Goal: Information Seeking & Learning: Learn about a topic

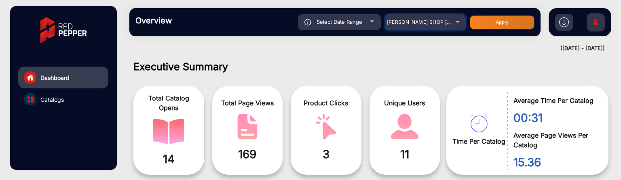
click at [447, 25] on div "[PERSON_NAME] SHOP [GEOGRAPHIC_DATA]" at bounding box center [419, 22] width 65 height 10
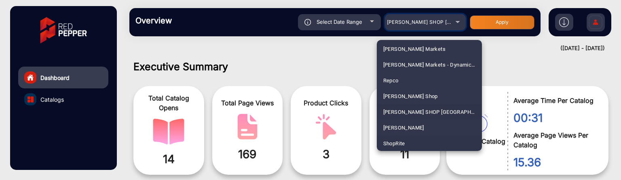
scroll to position [1988, 0]
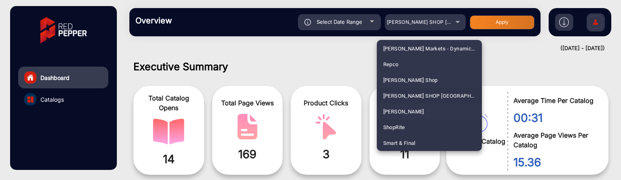
click at [397, 125] on span "ShopRite" at bounding box center [394, 128] width 22 height 16
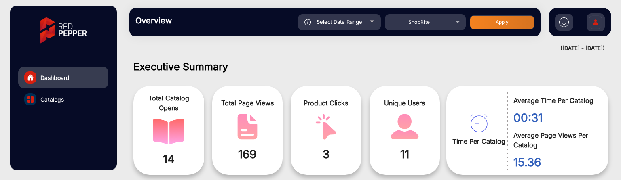
click at [498, 21] on button "Apply" at bounding box center [502, 22] width 65 height 14
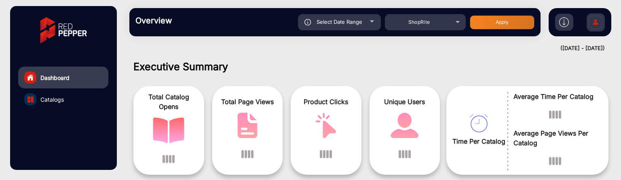
scroll to position [6, 0]
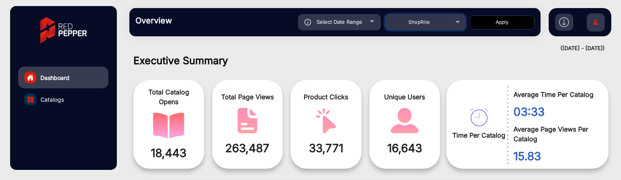
click at [448, 23] on div "ShopRite" at bounding box center [419, 22] width 65 height 10
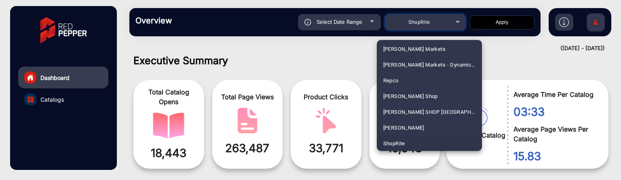
scroll to position [1926, 0]
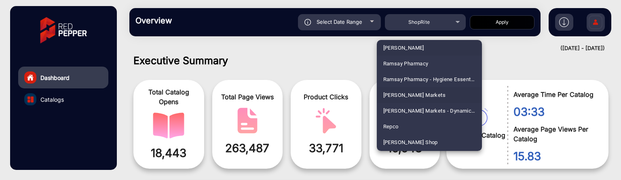
click at [431, 90] on mat-option "Redner's Markets" at bounding box center [429, 95] width 105 height 16
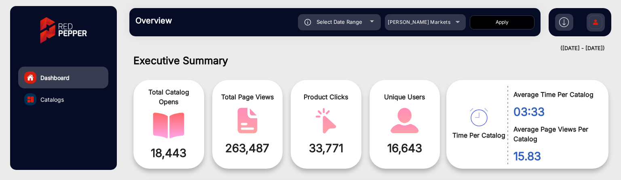
click at [503, 24] on button "Apply" at bounding box center [502, 22] width 65 height 14
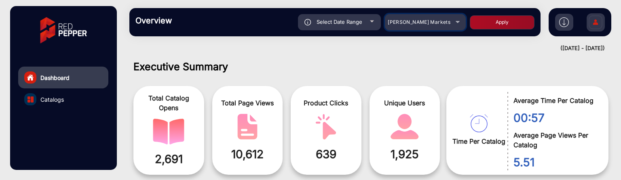
click at [439, 19] on span "[PERSON_NAME] Markets" at bounding box center [418, 22] width 63 height 6
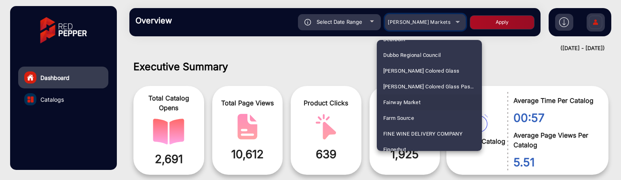
scroll to position [908, 0]
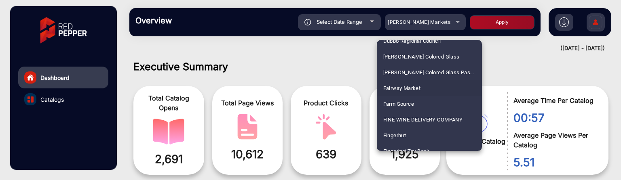
click at [331, 64] on div at bounding box center [310, 90] width 621 height 180
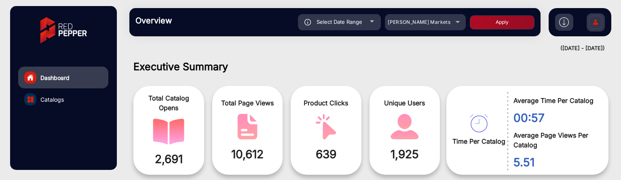
scroll to position [40, 0]
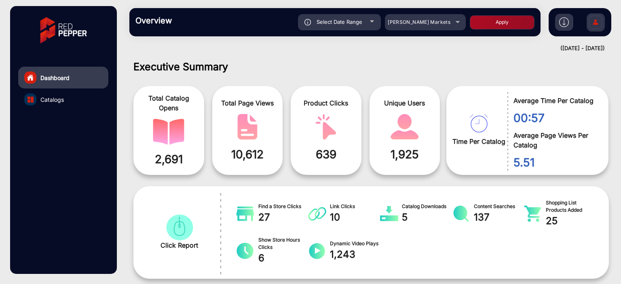
scroll to position [6, 0]
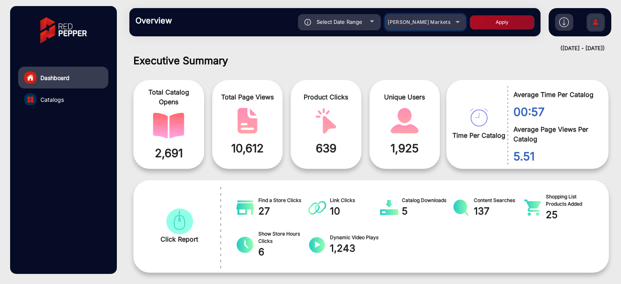
click at [449, 26] on div "[PERSON_NAME] Markets" at bounding box center [419, 22] width 65 height 10
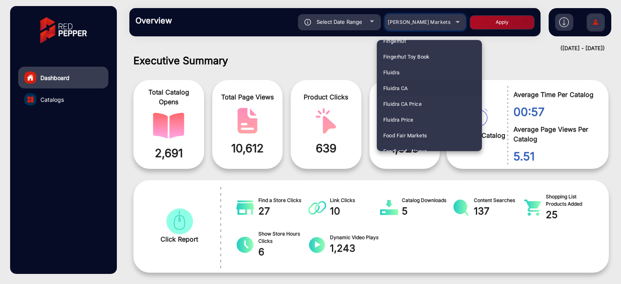
scroll to position [989, 0]
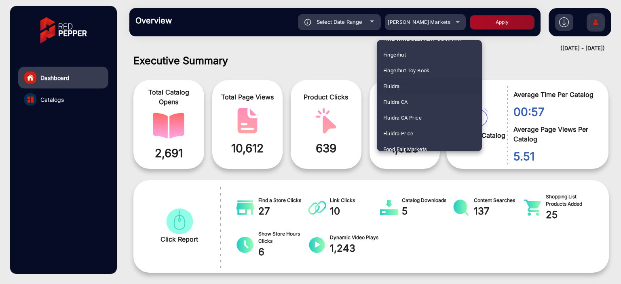
click at [422, 86] on mat-option "Fluidra" at bounding box center [429, 86] width 105 height 16
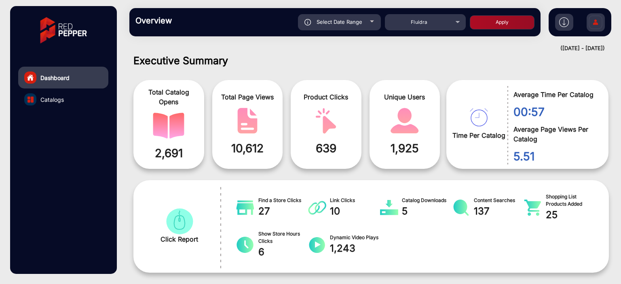
click at [484, 25] on button "Apply" at bounding box center [502, 22] width 65 height 14
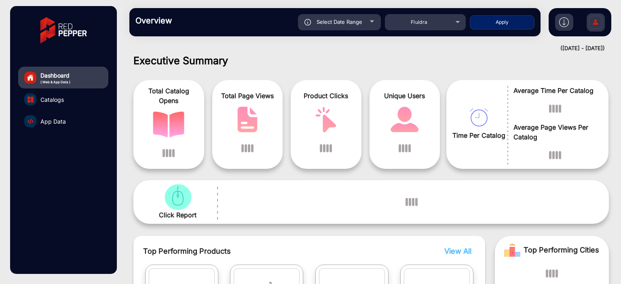
click at [71, 123] on link "App Data" at bounding box center [63, 121] width 90 height 22
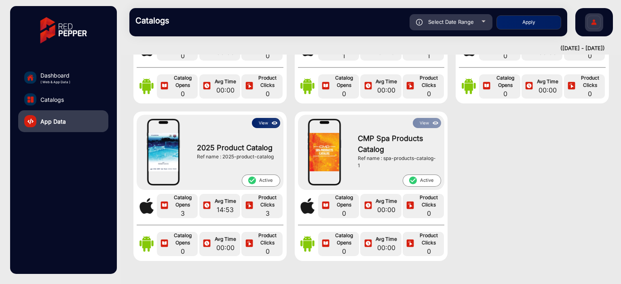
scroll to position [121, 0]
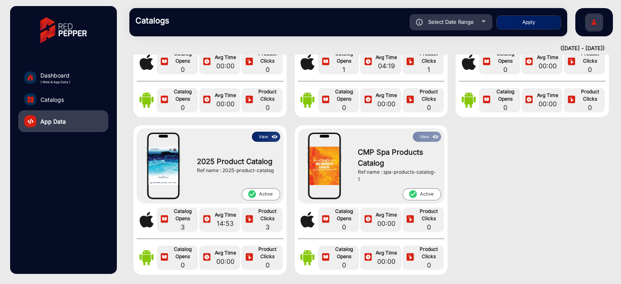
click at [255, 138] on button "View" at bounding box center [266, 137] width 28 height 10
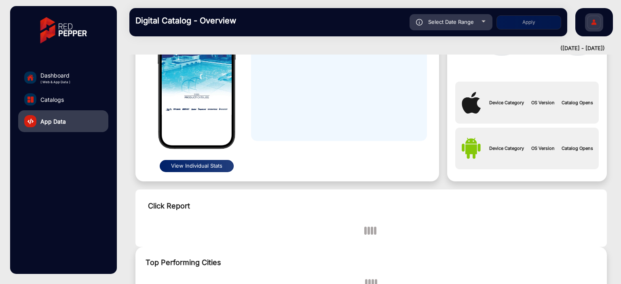
scroll to position [6, 0]
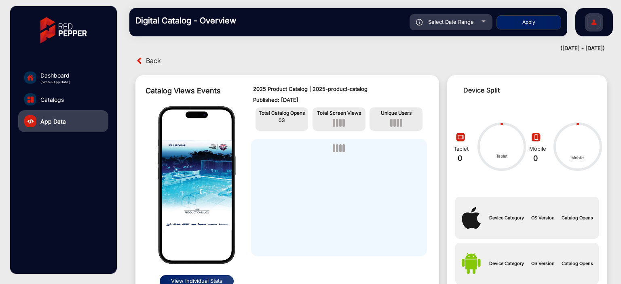
click at [162, 60] on div "Back" at bounding box center [252, 61] width 238 height 13
click at [158, 60] on span "Back" at bounding box center [153, 61] width 15 height 13
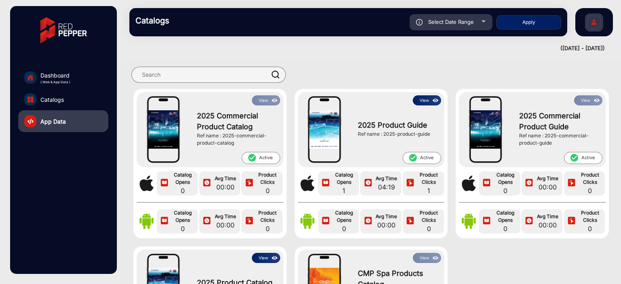
click at [464, 25] on div "Select Date Range" at bounding box center [450, 22] width 83 height 16
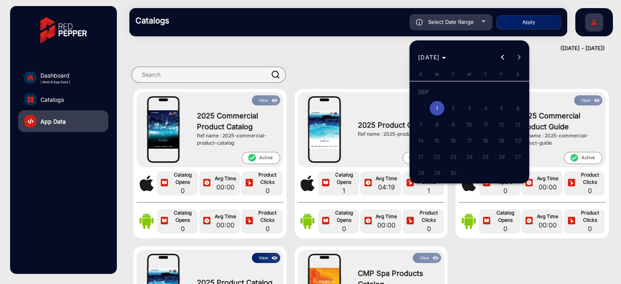
click at [499, 57] on span "Previous month" at bounding box center [503, 57] width 16 height 16
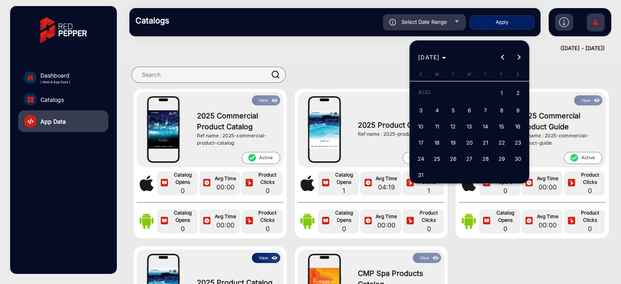
click at [419, 174] on span "31" at bounding box center [420, 175] width 15 height 15
type input "8/31/2025"
click at [419, 174] on span "31" at bounding box center [420, 175] width 15 height 15
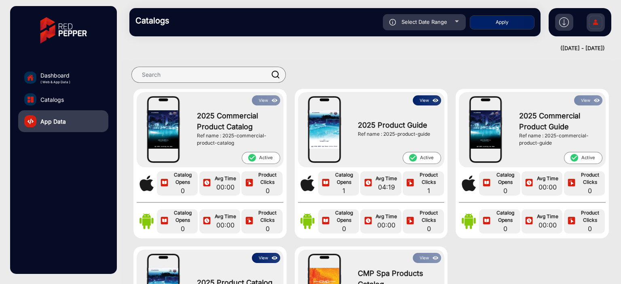
type input "8/31/2025"
click at [500, 22] on button "Apply" at bounding box center [502, 22] width 65 height 14
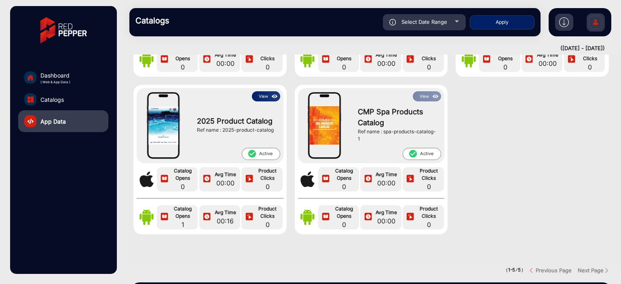
click at [267, 97] on button "View" at bounding box center [266, 96] width 28 height 10
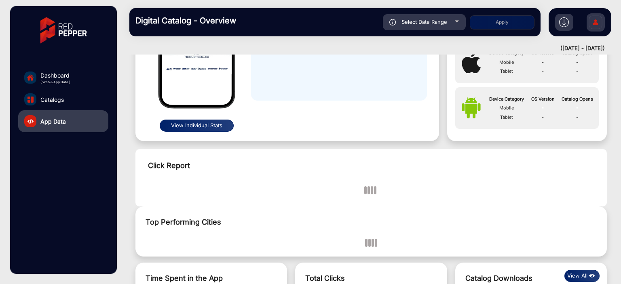
scroll to position [6, 0]
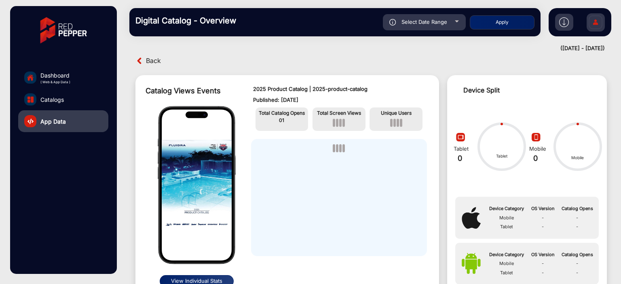
click at [160, 59] on span "Back" at bounding box center [153, 61] width 15 height 13
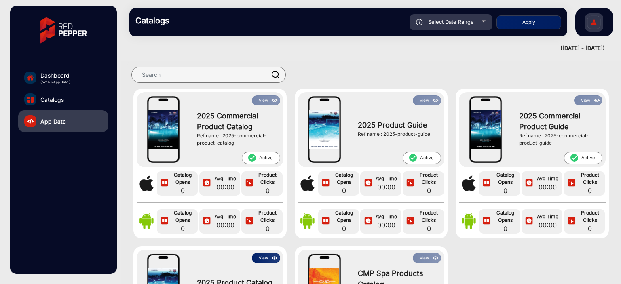
click at [461, 30] on div "Catalogs Select Date Range 8/31/2025 8/31/2025 – 8/31/2025 8/31/2025 Fluidra Ap…" at bounding box center [348, 22] width 438 height 28
click at [461, 27] on div "Select Date Range" at bounding box center [450, 22] width 83 height 16
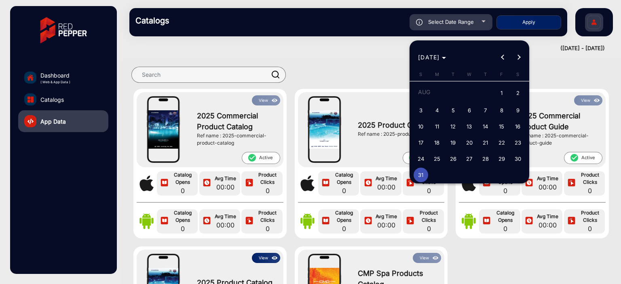
click at [515, 157] on span "30" at bounding box center [517, 159] width 15 height 15
type input "8/30/2025"
click at [515, 157] on span "30" at bounding box center [517, 159] width 15 height 15
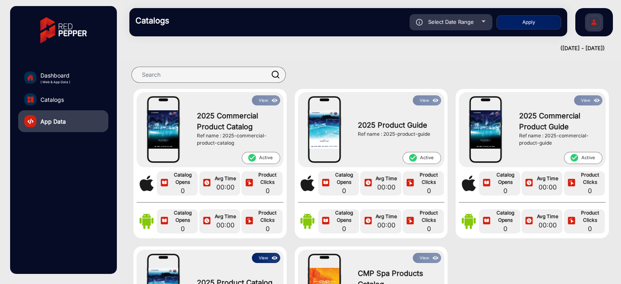
type input "8/30/2025"
click at [522, 23] on button "Apply" at bounding box center [528, 22] width 65 height 14
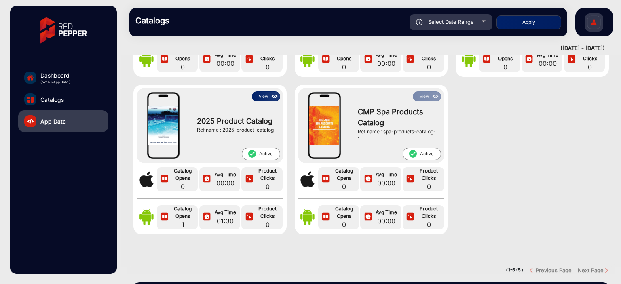
click at [261, 90] on div "View 2025 Product Catalog Ref name : 2025-product-catalog check_circle Active" at bounding box center [210, 125] width 147 height 75
click at [263, 92] on button "View" at bounding box center [266, 96] width 28 height 10
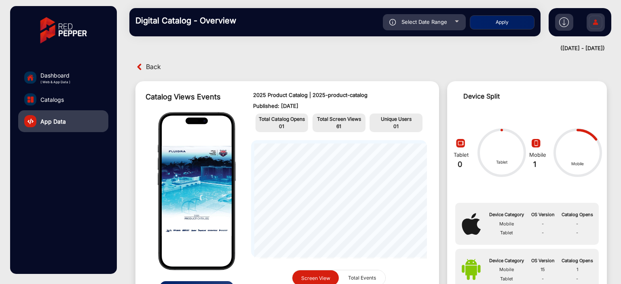
click at [149, 64] on span "Back" at bounding box center [153, 67] width 15 height 13
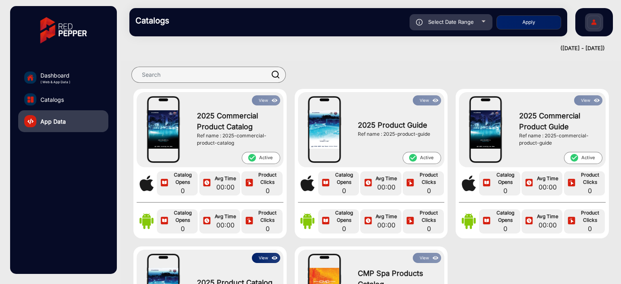
click at [474, 25] on div "Select Date Range" at bounding box center [450, 22] width 83 height 16
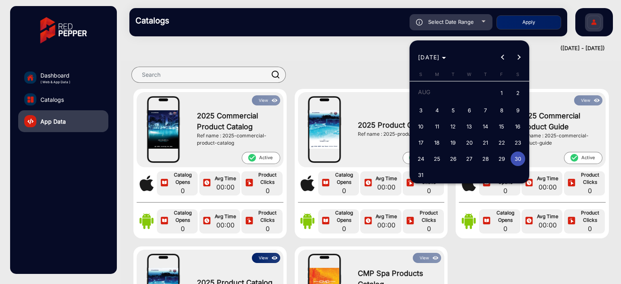
click at [498, 91] on span "1" at bounding box center [501, 93] width 15 height 17
type input "8/1/2025"
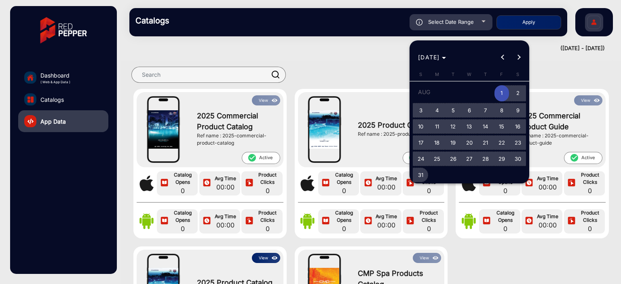
click at [417, 168] on button "31" at bounding box center [421, 175] width 16 height 16
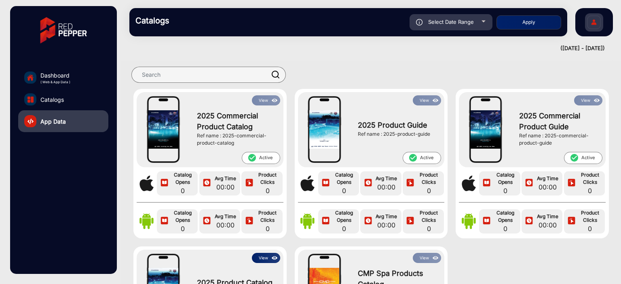
type input "8/31/2025"
click at [530, 24] on button "Apply" at bounding box center [528, 22] width 65 height 14
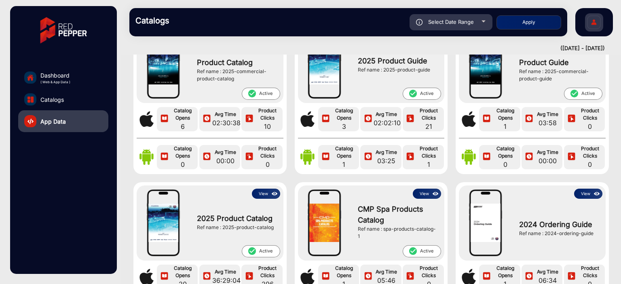
scroll to position [121, 0]
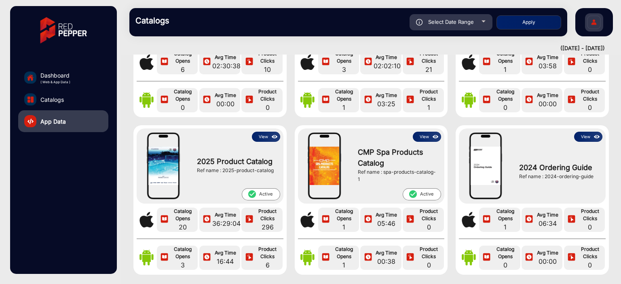
click at [270, 138] on img at bounding box center [274, 137] width 9 height 9
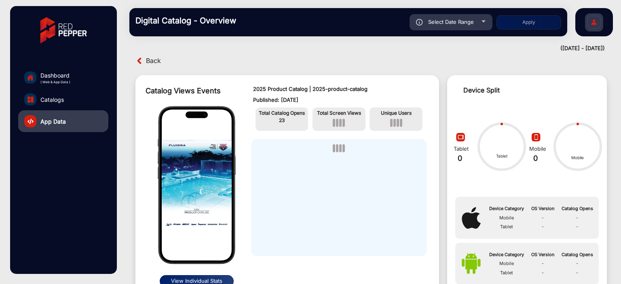
click at [152, 60] on span "Back" at bounding box center [153, 61] width 15 height 13
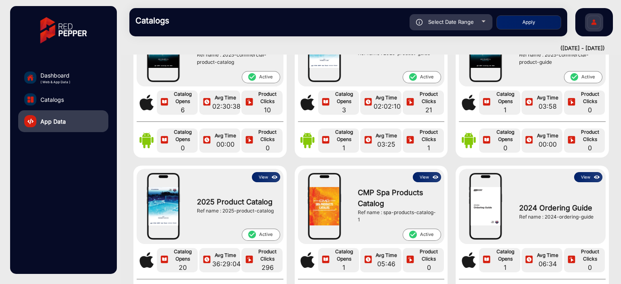
scroll to position [162, 0]
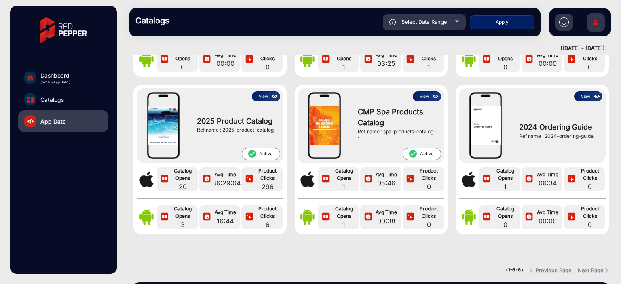
click at [445, 24] on span "Select Date Range" at bounding box center [424, 22] width 46 height 6
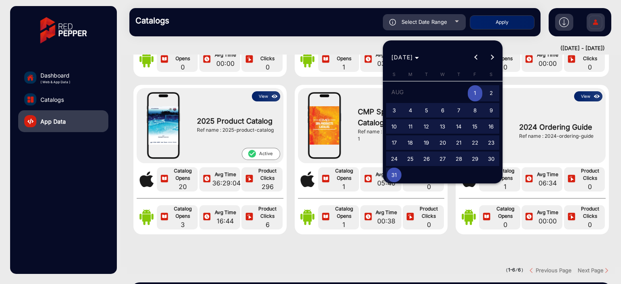
click at [474, 94] on span "1" at bounding box center [474, 93] width 15 height 17
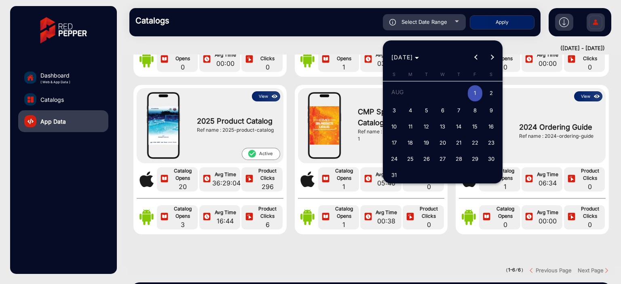
click at [474, 94] on span "1" at bounding box center [474, 93] width 15 height 17
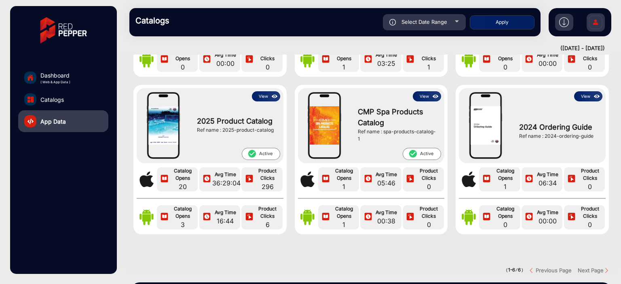
type input "8/1/2025"
click at [490, 21] on button "Apply" at bounding box center [502, 22] width 65 height 14
click at [265, 97] on button "View" at bounding box center [266, 96] width 28 height 10
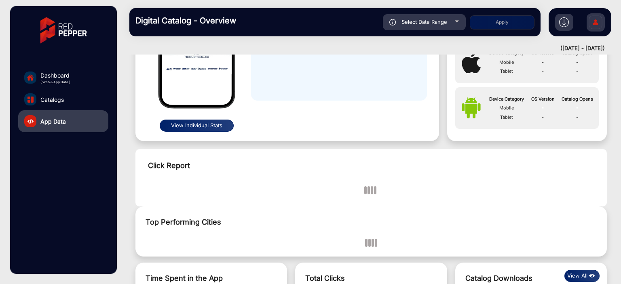
scroll to position [6, 0]
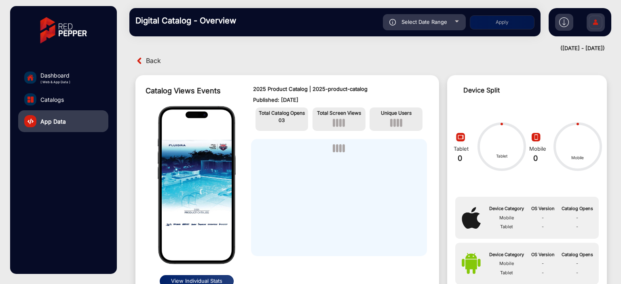
click at [147, 61] on span "Back" at bounding box center [153, 61] width 15 height 13
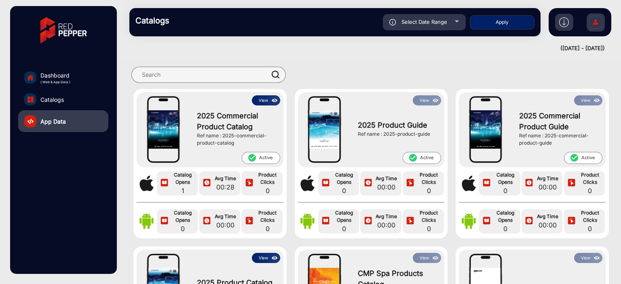
click at [455, 21] on div at bounding box center [457, 22] width 4 height 2
click at [454, 24] on div "Select Date Range" at bounding box center [424, 22] width 83 height 16
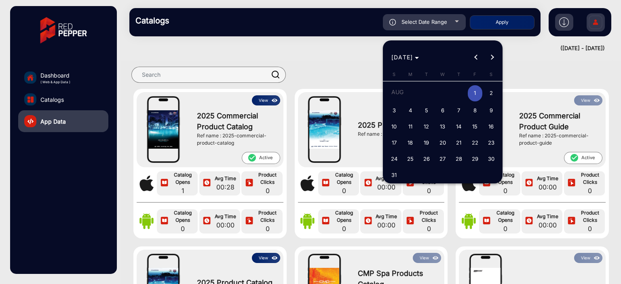
click at [485, 93] on span "2" at bounding box center [491, 93] width 15 height 17
type input "8/2/2025"
click at [485, 93] on span "2" at bounding box center [491, 93] width 15 height 17
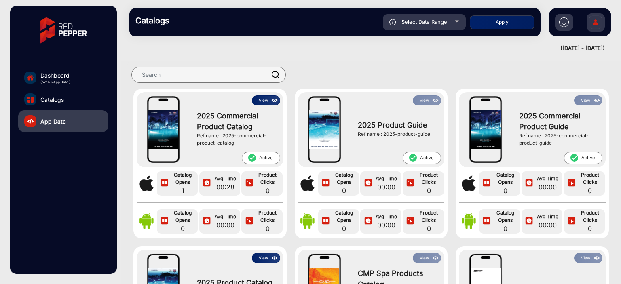
type input "8/2/2025"
click at [499, 22] on button "Apply" at bounding box center [502, 22] width 65 height 14
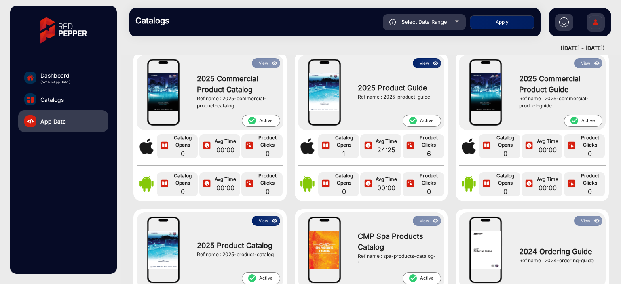
scroll to position [121, 0]
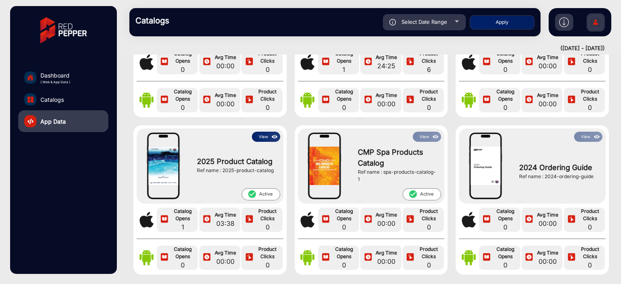
click at [264, 136] on button "View" at bounding box center [266, 137] width 28 height 10
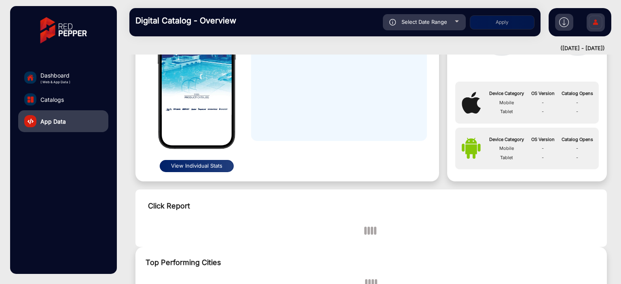
scroll to position [6, 0]
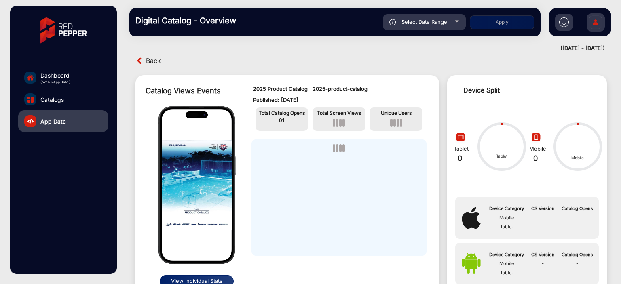
click at [150, 59] on span "Back" at bounding box center [153, 61] width 15 height 13
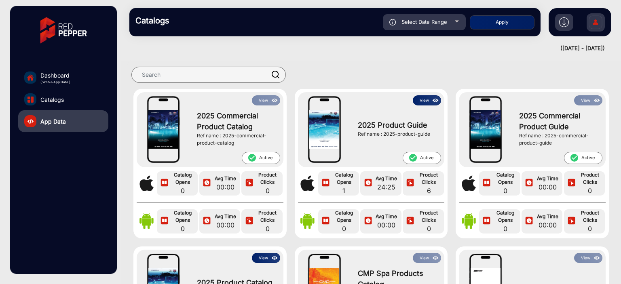
click at [459, 22] on div "Select Date Range" at bounding box center [424, 22] width 83 height 16
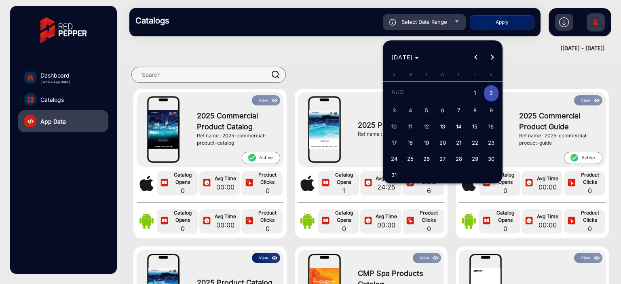
click at [397, 113] on span "3" at bounding box center [394, 110] width 15 height 15
type input "8/3/2025"
click at [397, 113] on span "3" at bounding box center [394, 110] width 15 height 15
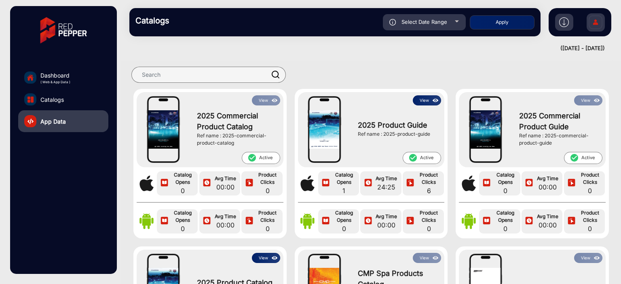
type input "8/3/2025"
click at [507, 24] on button "Apply" at bounding box center [502, 22] width 65 height 14
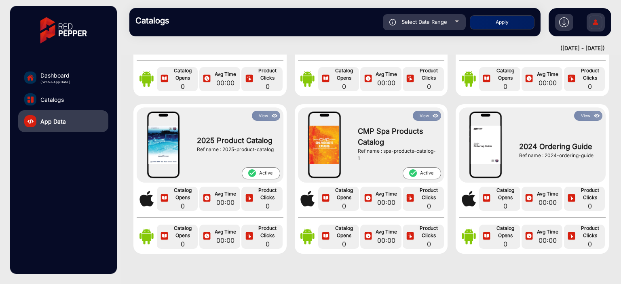
scroll to position [81, 0]
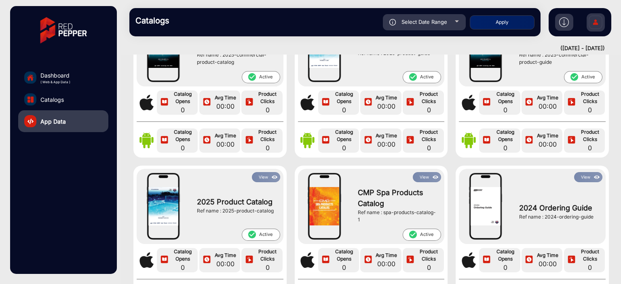
click at [448, 22] on div "Select Date Range" at bounding box center [424, 22] width 83 height 16
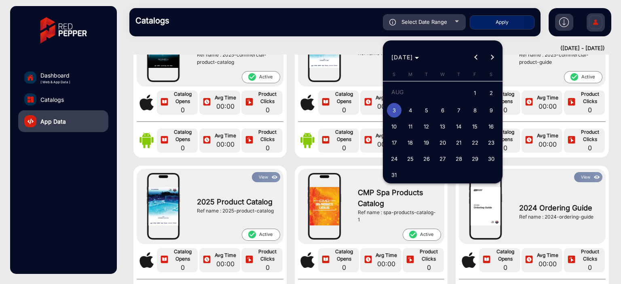
click at [409, 112] on span "4" at bounding box center [410, 110] width 15 height 15
type input "8/4/2025"
click at [409, 112] on span "4" at bounding box center [410, 110] width 15 height 15
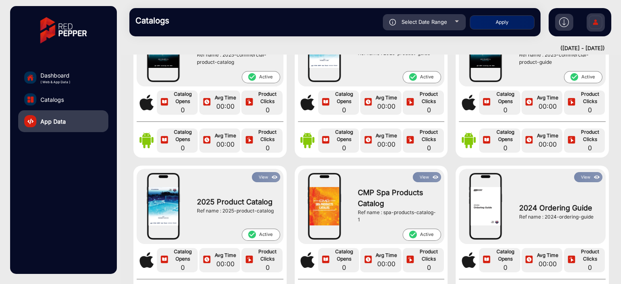
type input "8/4/2025"
click at [495, 20] on button "Apply" at bounding box center [502, 22] width 65 height 14
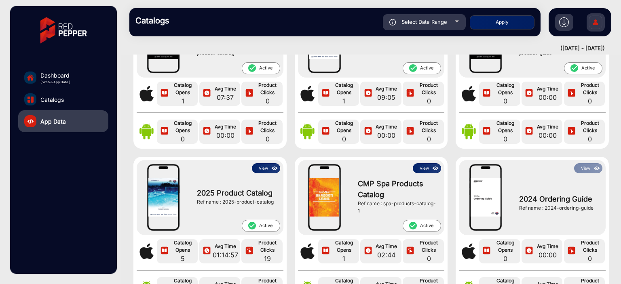
scroll to position [121, 0]
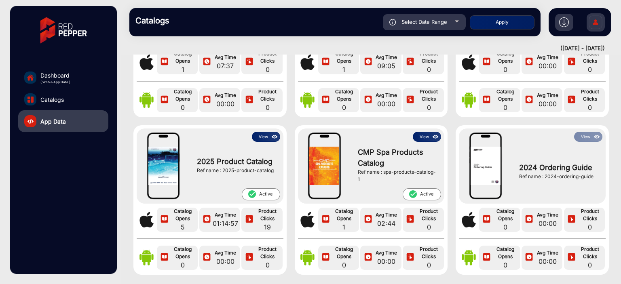
click at [268, 133] on button "View" at bounding box center [266, 137] width 28 height 10
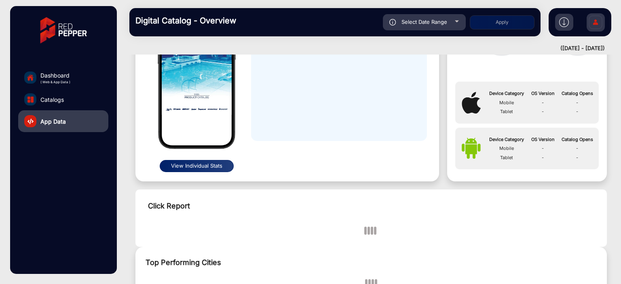
scroll to position [6, 0]
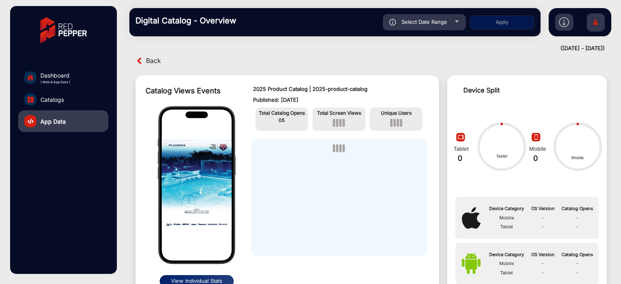
click at [153, 59] on span "Back" at bounding box center [153, 61] width 15 height 13
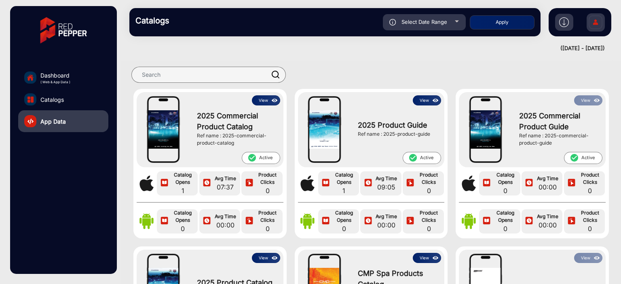
click at [446, 23] on div "Select Date Range" at bounding box center [424, 22] width 83 height 16
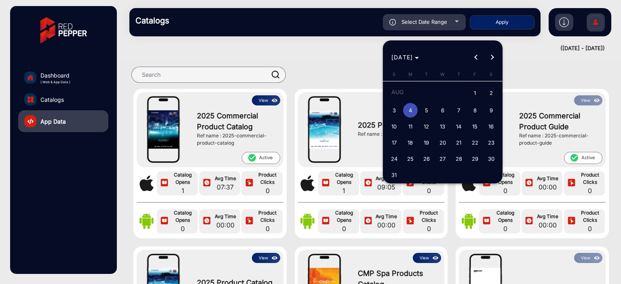
click at [427, 109] on span "5" at bounding box center [426, 110] width 15 height 15
type input "[DATE]"
click at [427, 109] on span "5" at bounding box center [426, 110] width 15 height 15
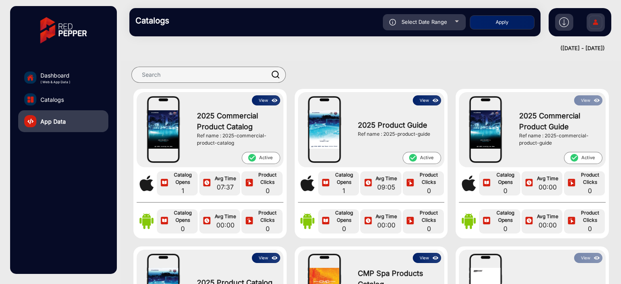
type input "[DATE]"
click at [498, 25] on button "Apply" at bounding box center [502, 22] width 65 height 14
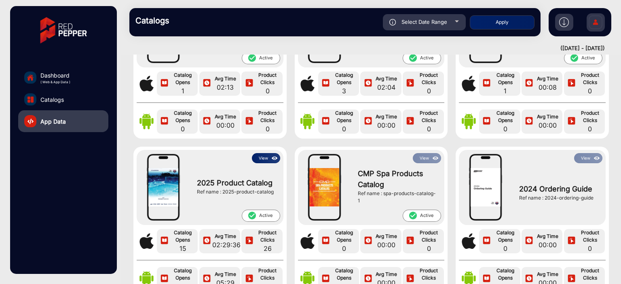
scroll to position [121, 0]
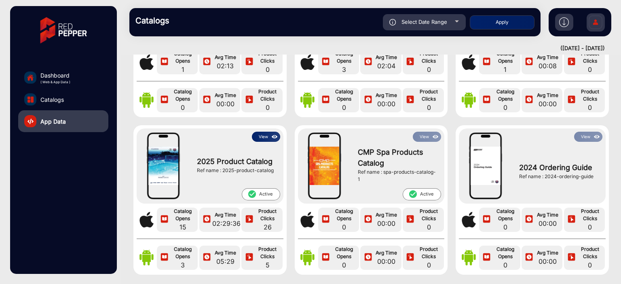
drag, startPoint x: 261, startPoint y: 128, endPoint x: 263, endPoint y: 134, distance: 5.5
click at [263, 133] on div "View 2025 Product Catalog Ref name : 2025-product-catalog check_circle Active" at bounding box center [210, 165] width 147 height 75
click at [263, 134] on button "View" at bounding box center [266, 137] width 28 height 10
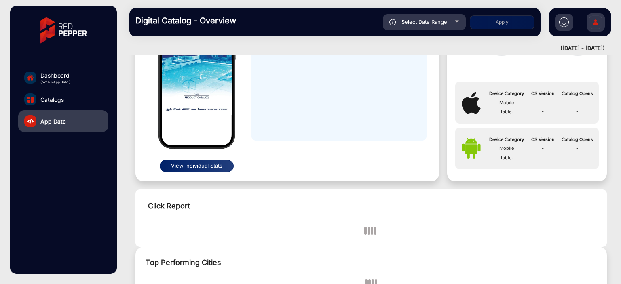
scroll to position [6, 0]
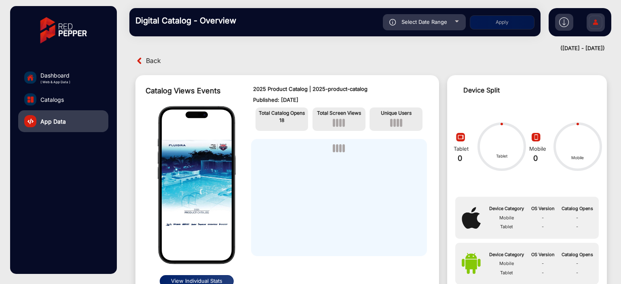
click at [157, 60] on span "Back" at bounding box center [153, 61] width 15 height 13
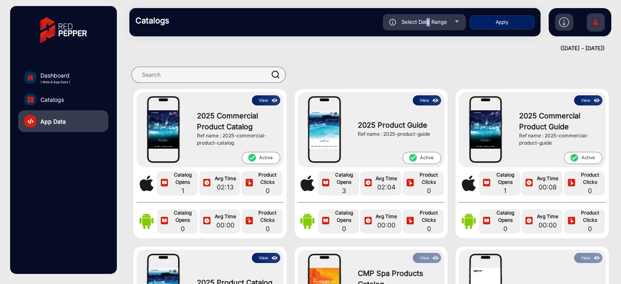
click at [428, 21] on span "Select Date Range" at bounding box center [424, 22] width 46 height 6
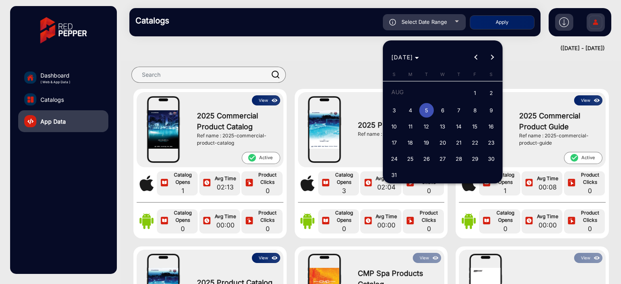
click at [428, 21] on div at bounding box center [310, 142] width 621 height 284
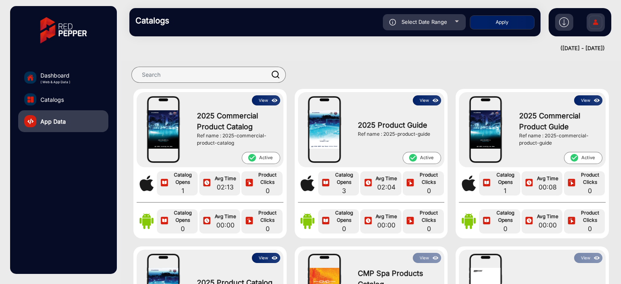
click at [322, 65] on div at bounding box center [370, 75] width 499 height 28
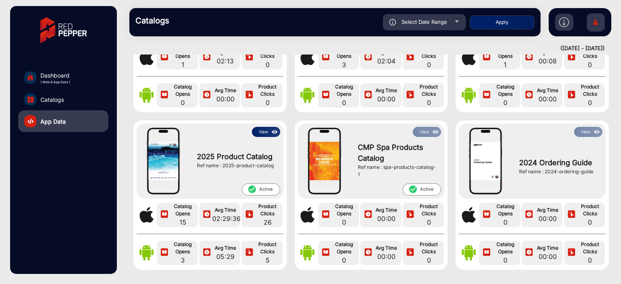
scroll to position [121, 0]
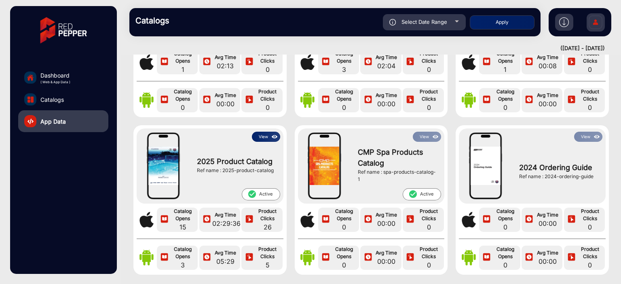
click at [264, 135] on button "View" at bounding box center [266, 137] width 28 height 10
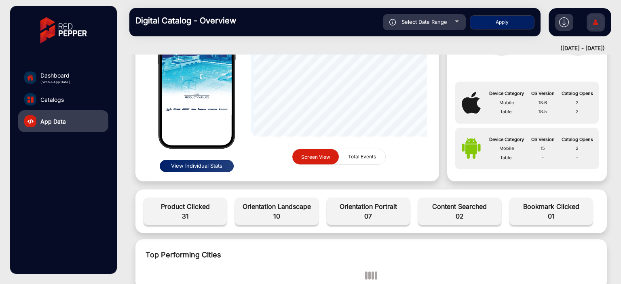
scroll to position [6, 0]
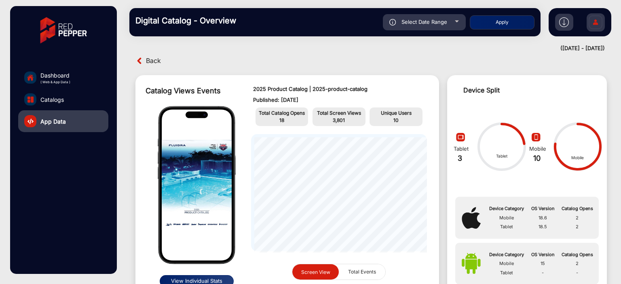
click at [158, 59] on span "Back" at bounding box center [153, 61] width 15 height 13
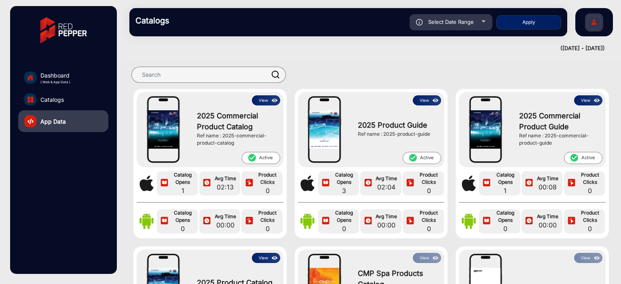
click at [263, 95] on button "View" at bounding box center [266, 100] width 28 height 10
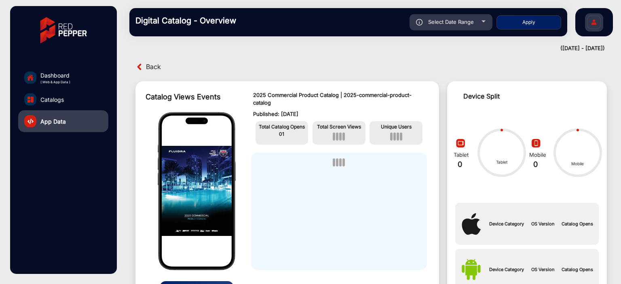
scroll to position [6, 0]
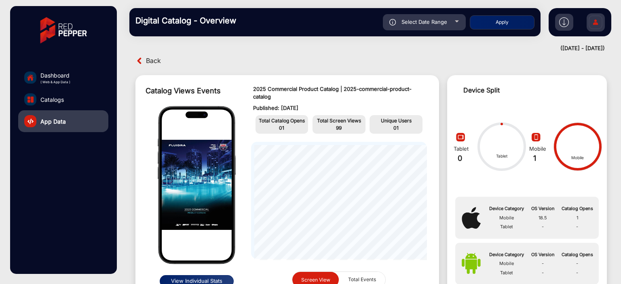
click at [155, 58] on span "Back" at bounding box center [153, 61] width 15 height 13
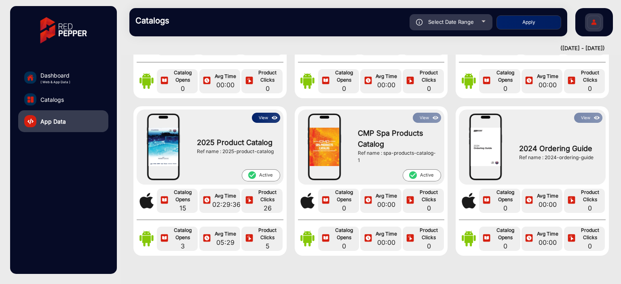
scroll to position [162, 0]
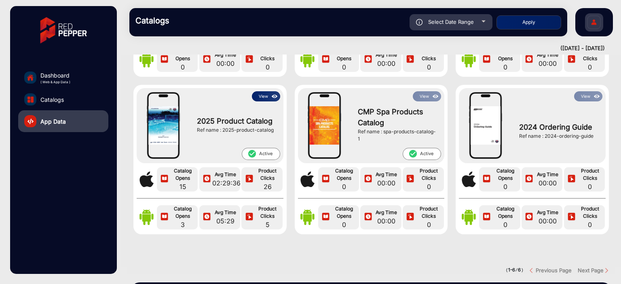
click at [266, 97] on button "View" at bounding box center [266, 96] width 28 height 10
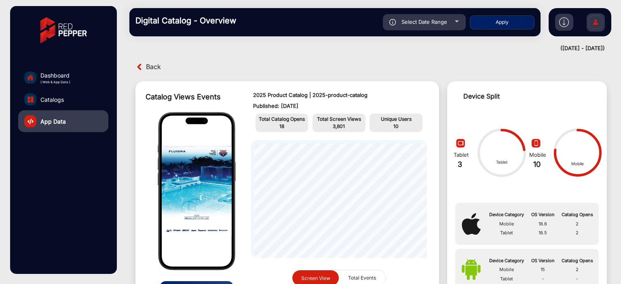
click at [146, 69] on span "Back" at bounding box center [153, 67] width 15 height 13
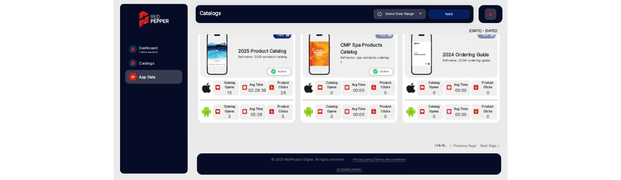
scroll to position [209, 0]
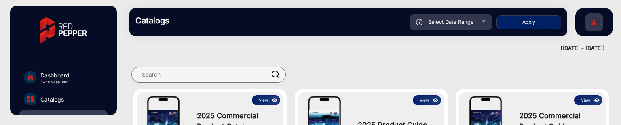
drag, startPoint x: 435, startPoint y: 124, endPoint x: 437, endPoint y: 116, distance: 8.3
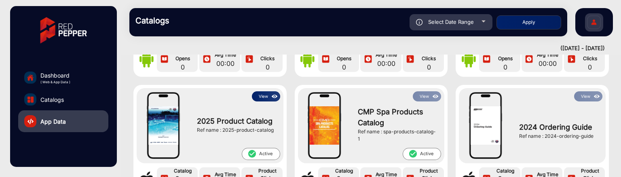
click at [268, 97] on button "View" at bounding box center [266, 96] width 28 height 10
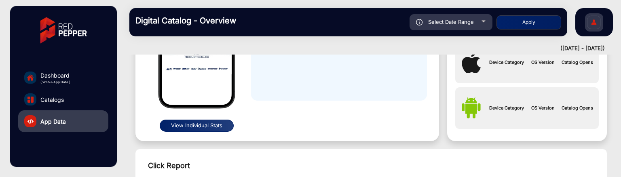
scroll to position [6, 0]
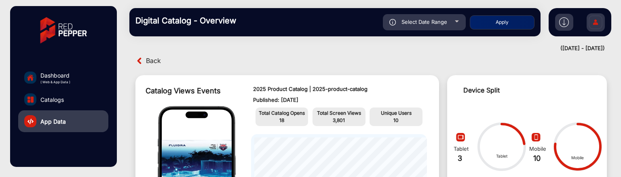
click at [160, 60] on span "Back" at bounding box center [153, 61] width 15 height 13
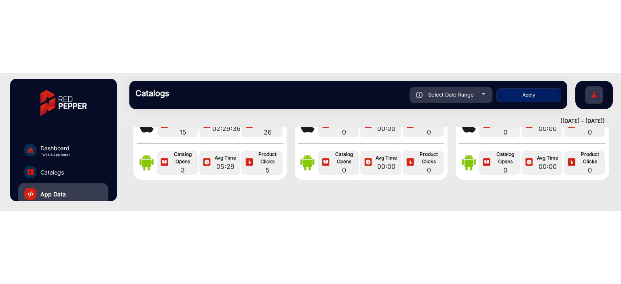
scroll to position [208, 0]
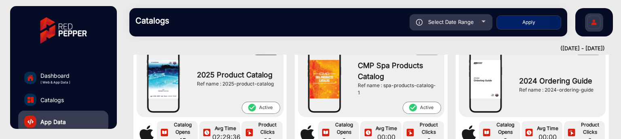
drag, startPoint x: 222, startPoint y: 82, endPoint x: 275, endPoint y: 87, distance: 52.8
click at [275, 87] on div "2025 Product Catalog Ref name : 2025-product-catalog" at bounding box center [236, 78] width 87 height 46
copy div "2025-product-catalog"
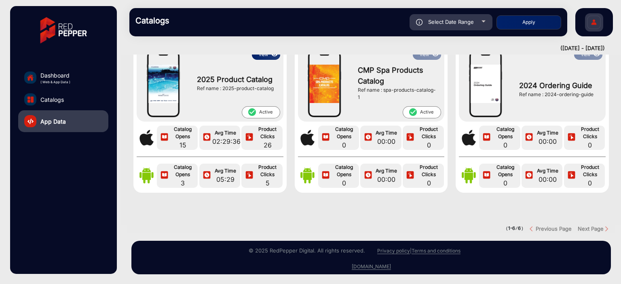
click at [473, 28] on div "Select Date Range" at bounding box center [450, 22] width 83 height 16
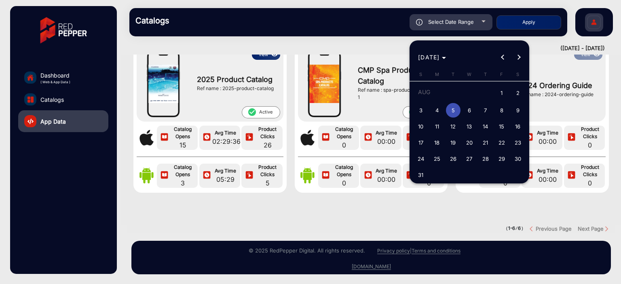
click at [63, 78] on div at bounding box center [310, 142] width 621 height 284
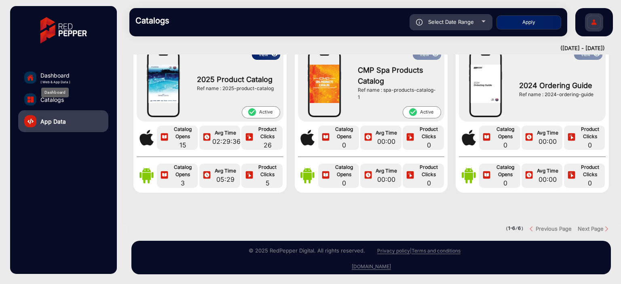
click at [63, 80] on span "( Web & App Data )" at bounding box center [55, 82] width 30 height 5
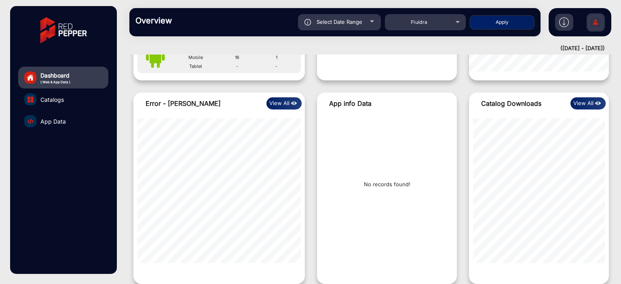
scroll to position [6, 0]
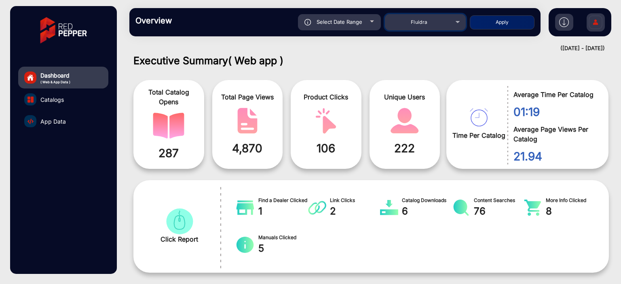
click at [418, 25] on div "Fluidra" at bounding box center [419, 22] width 65 height 10
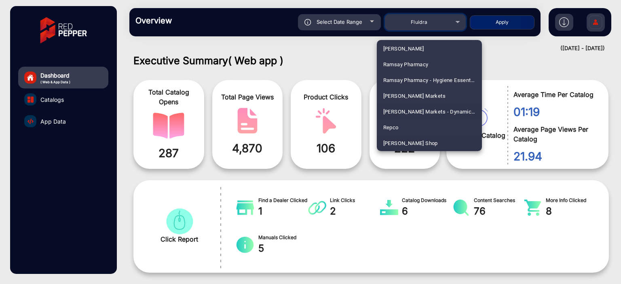
scroll to position [1965, 0]
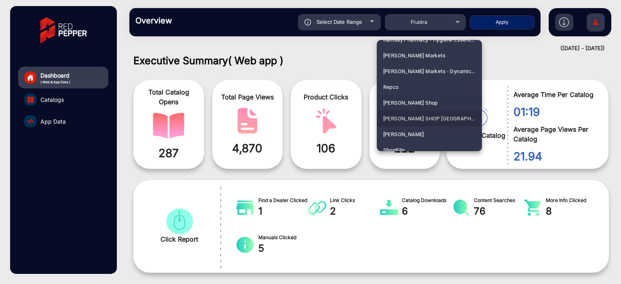
click at [426, 114] on span "[PERSON_NAME] SHOP [GEOGRAPHIC_DATA]" at bounding box center [429, 119] width 92 height 16
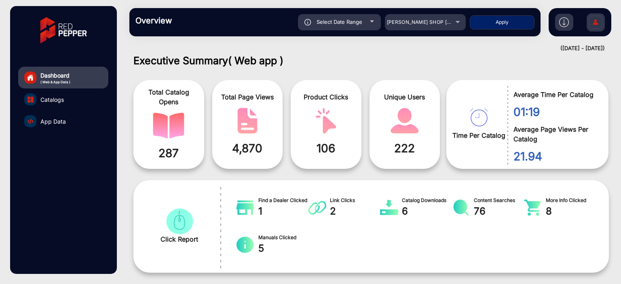
click at [363, 25] on div "Select Date Range" at bounding box center [339, 22] width 83 height 16
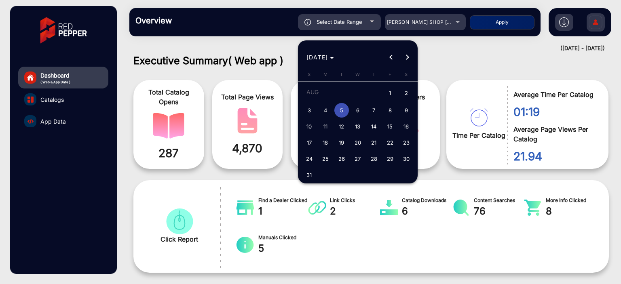
click at [406, 60] on span "Next month" at bounding box center [407, 57] width 16 height 16
click at [326, 108] on span "1" at bounding box center [325, 108] width 15 height 15
type input "[DATE]"
click at [326, 108] on span "1" at bounding box center [325, 108] width 15 height 15
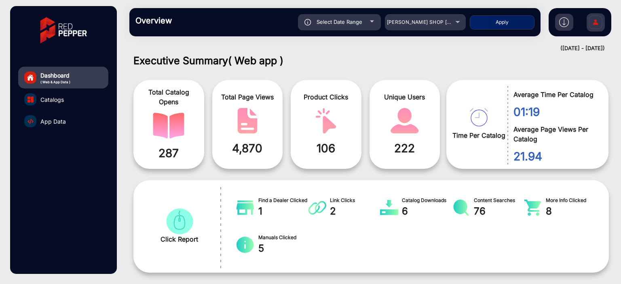
type input "[DATE]"
click at [491, 26] on button "Apply" at bounding box center [502, 22] width 65 height 14
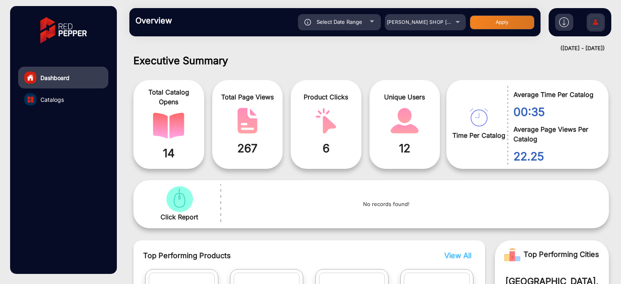
click at [431, 62] on h1 "Executive Summary" at bounding box center [370, 61] width 475 height 12
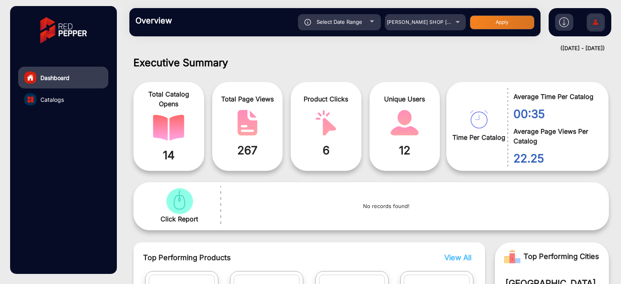
scroll to position [0, 0]
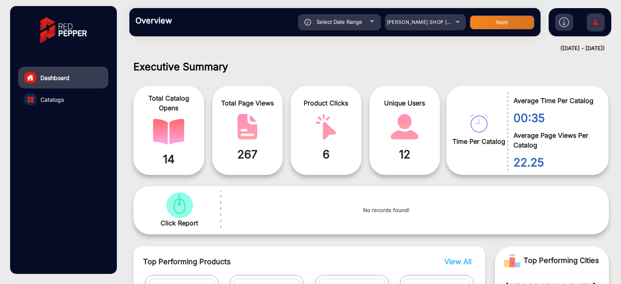
click at [55, 97] on span "Catalogs" at bounding box center [51, 99] width 23 height 8
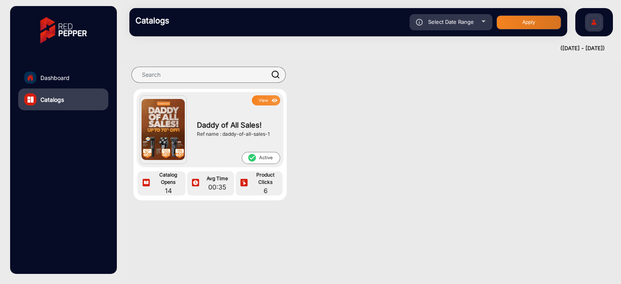
click at [81, 80] on link "Dashboard" at bounding box center [63, 78] width 90 height 22
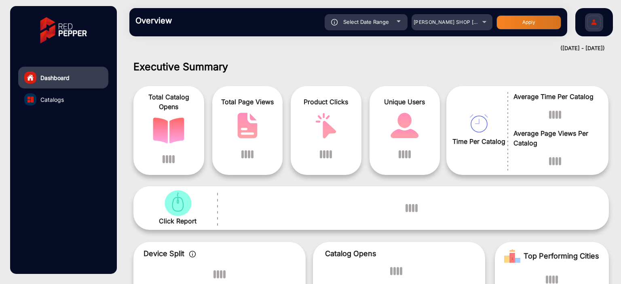
scroll to position [6, 0]
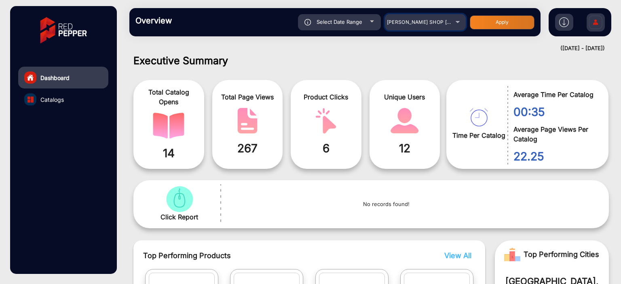
click at [411, 29] on mat-select "[PERSON_NAME] SHOP [GEOGRAPHIC_DATA]" at bounding box center [425, 22] width 81 height 16
click at [413, 27] on div "[PERSON_NAME] SHOP [GEOGRAPHIC_DATA]" at bounding box center [419, 22] width 65 height 10
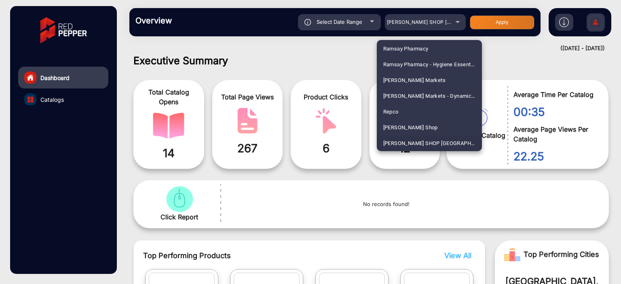
click at [337, 61] on div at bounding box center [310, 142] width 621 height 284
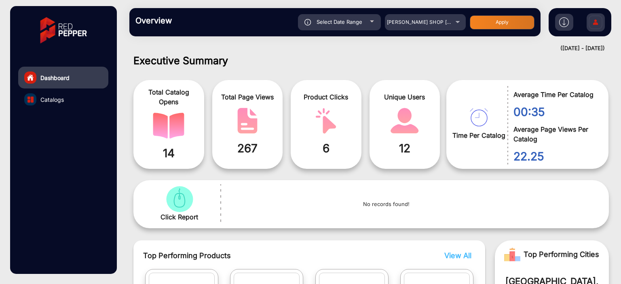
click at [412, 30] on div "Overview Reports Understand what makes your customers tick and learn how they a…" at bounding box center [334, 22] width 411 height 28
click at [413, 27] on div "[PERSON_NAME] SHOP [GEOGRAPHIC_DATA]" at bounding box center [419, 22] width 65 height 10
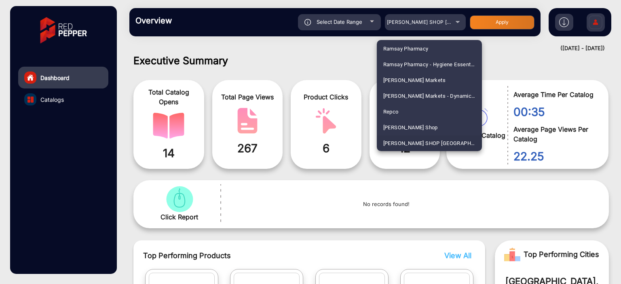
click at [375, 63] on div at bounding box center [310, 142] width 621 height 284
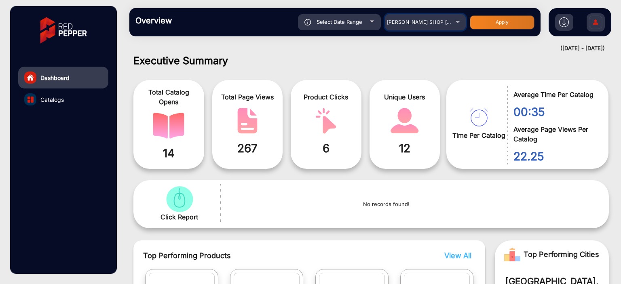
click at [421, 22] on span "[PERSON_NAME] SHOP [GEOGRAPHIC_DATA]" at bounding box center [442, 22] width 111 height 6
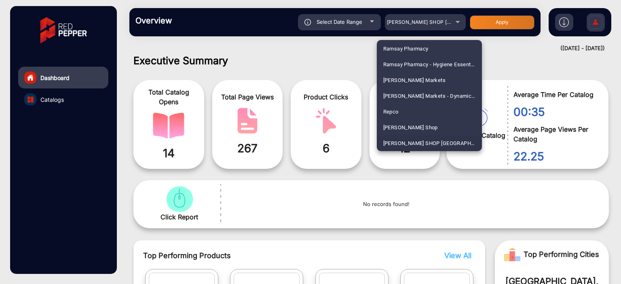
click at [358, 64] on div at bounding box center [310, 142] width 621 height 284
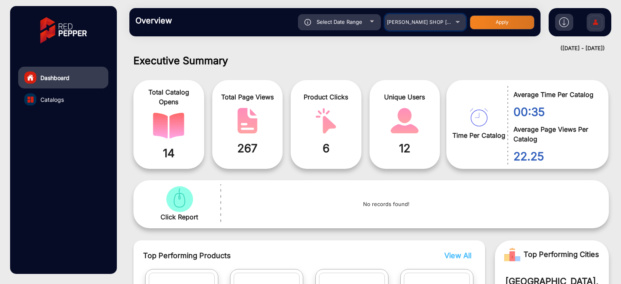
click at [431, 16] on mat-select "[PERSON_NAME] SHOP [GEOGRAPHIC_DATA]" at bounding box center [425, 22] width 81 height 16
click at [423, 21] on span "[PERSON_NAME] SHOP [GEOGRAPHIC_DATA]" at bounding box center [442, 22] width 111 height 6
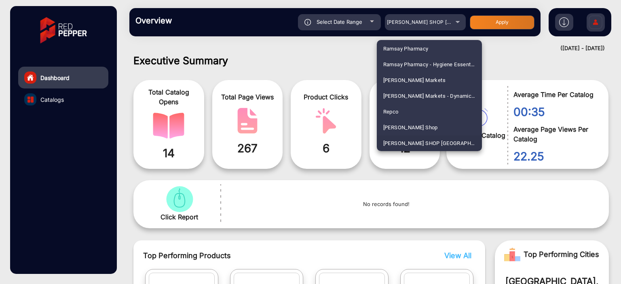
click at [349, 63] on div at bounding box center [310, 142] width 621 height 284
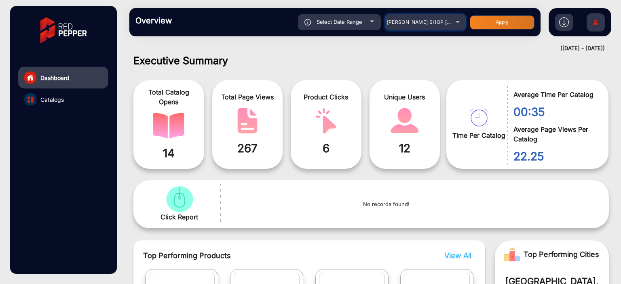
click at [411, 28] on mat-select "[PERSON_NAME] SHOP [GEOGRAPHIC_DATA]" at bounding box center [425, 22] width 81 height 16
click at [411, 27] on mat-select "[PERSON_NAME] SHOP [GEOGRAPHIC_DATA]" at bounding box center [425, 22] width 81 height 16
click at [415, 24] on span "[PERSON_NAME] SHOP [GEOGRAPHIC_DATA]" at bounding box center [442, 22] width 111 height 6
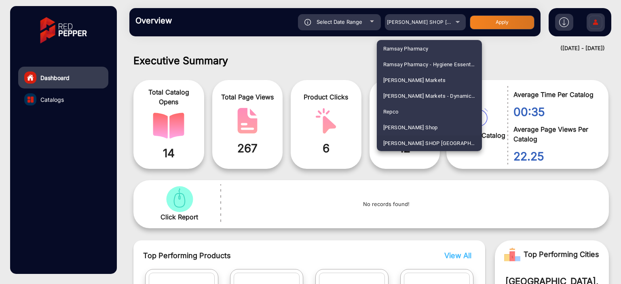
click at [353, 59] on div at bounding box center [310, 142] width 621 height 284
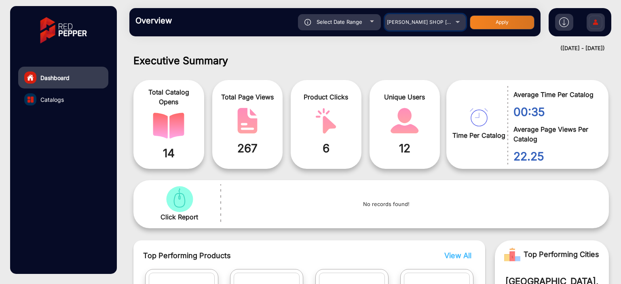
click at [398, 25] on span "[PERSON_NAME] SHOP [GEOGRAPHIC_DATA]" at bounding box center [442, 22] width 111 height 6
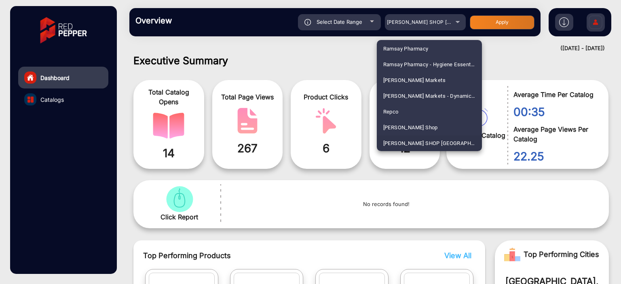
click at [357, 59] on div at bounding box center [310, 142] width 621 height 284
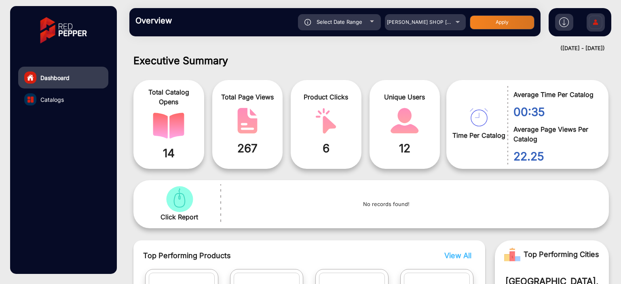
click at [244, 57] on h1 "Executive Summary" at bounding box center [370, 61] width 475 height 12
